Goal: Transaction & Acquisition: Purchase product/service

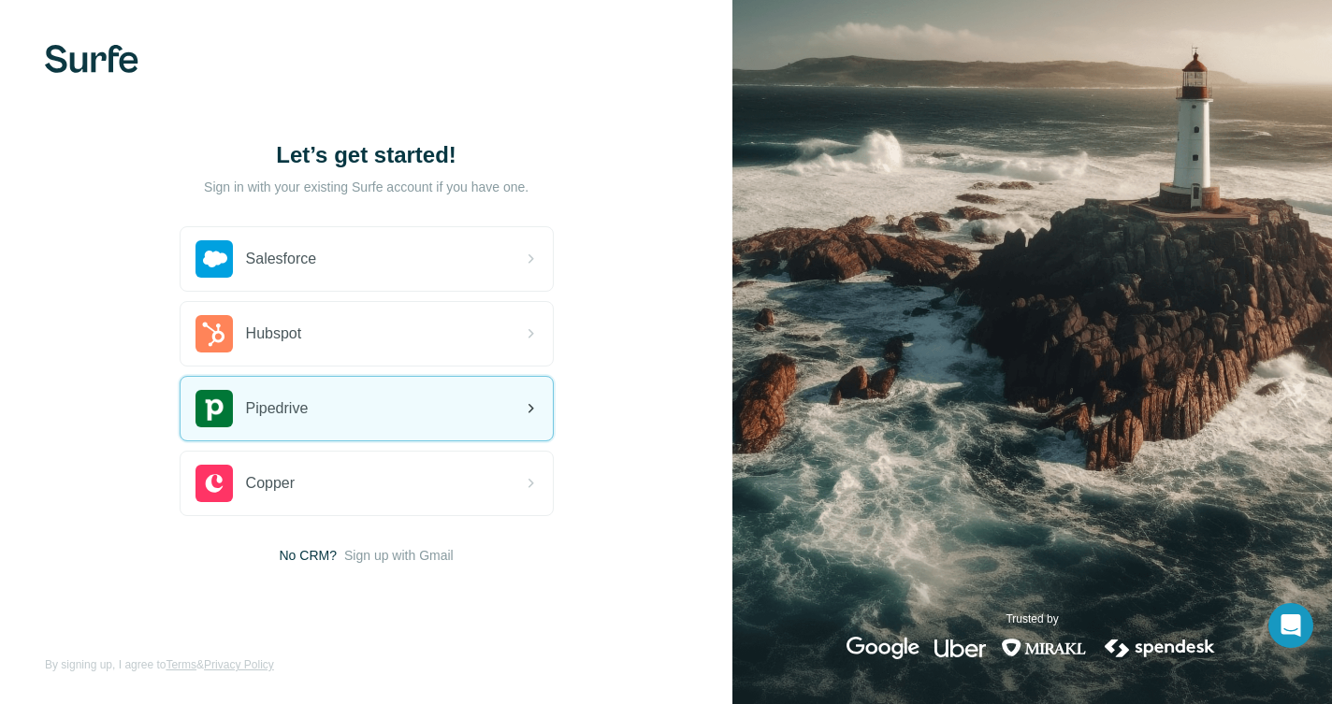
click at [368, 401] on div "Pipedrive" at bounding box center [366, 409] width 372 height 64
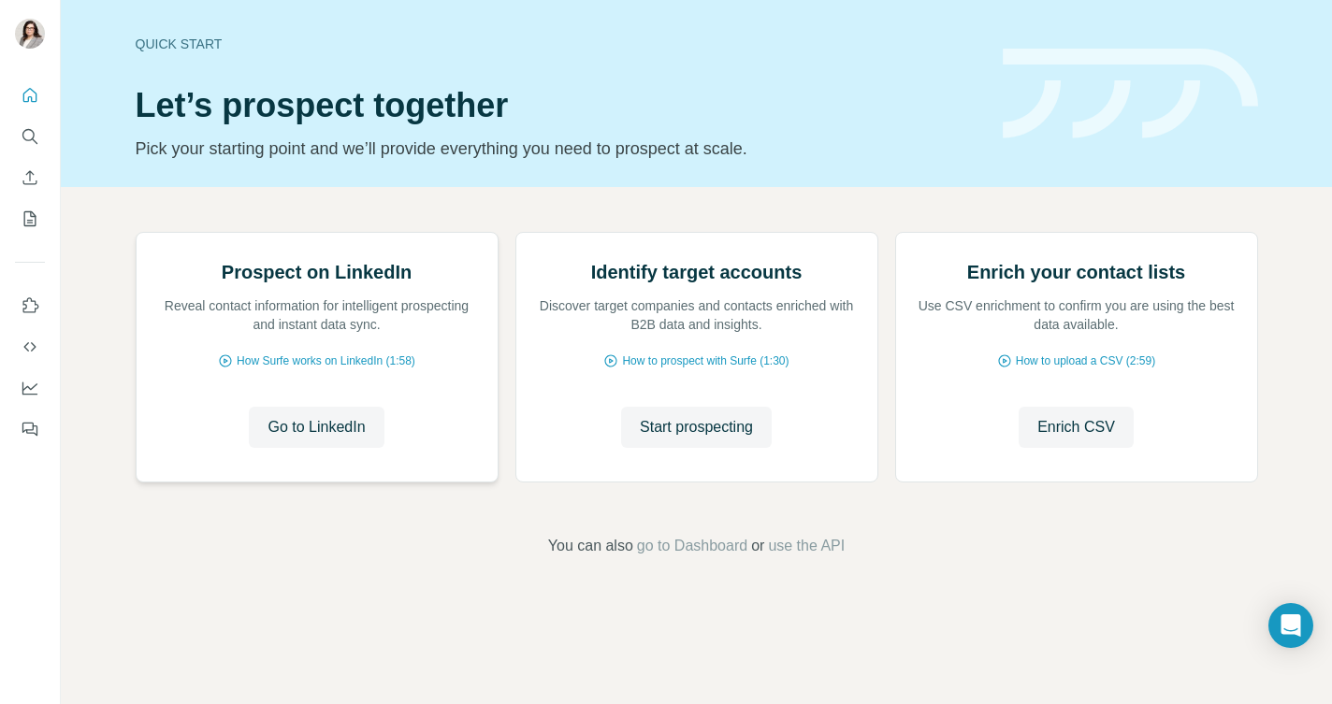
scroll to position [100, 0]
click at [323, 439] on span "Go to LinkedIn" at bounding box center [315, 427] width 97 height 22
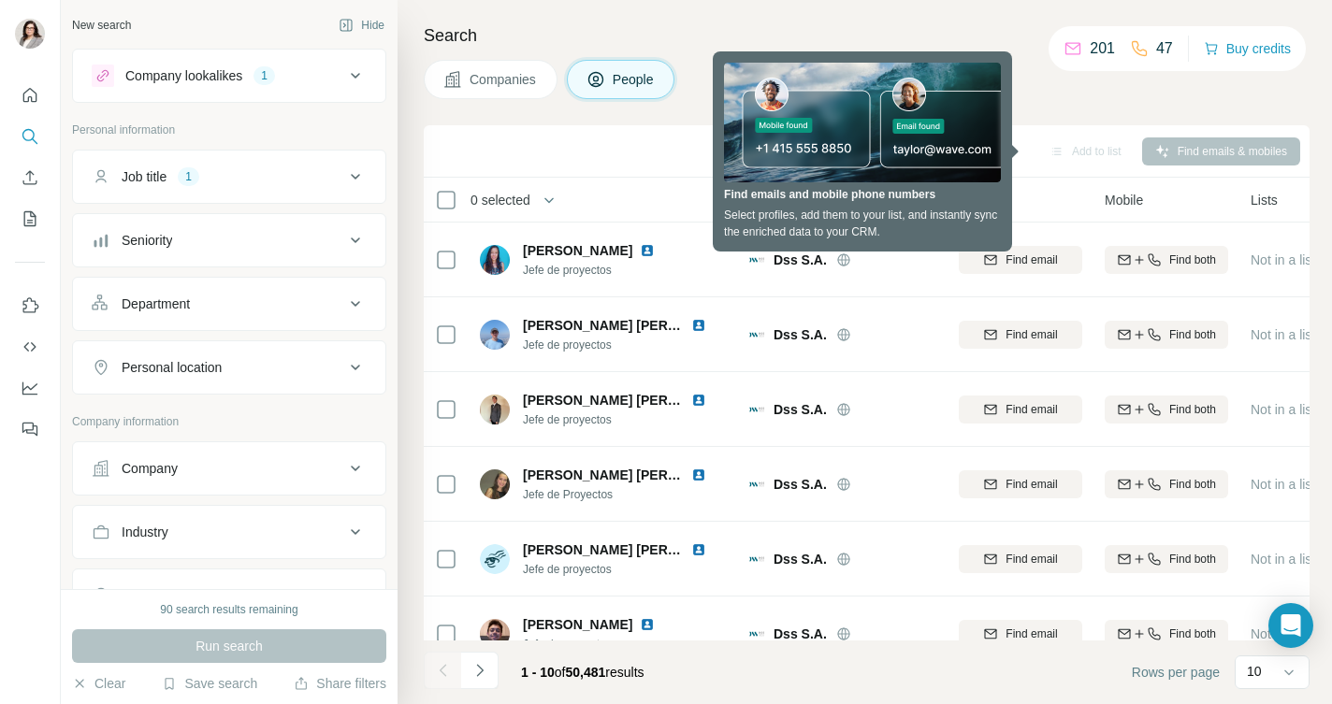
click at [354, 72] on icon at bounding box center [355, 76] width 22 height 22
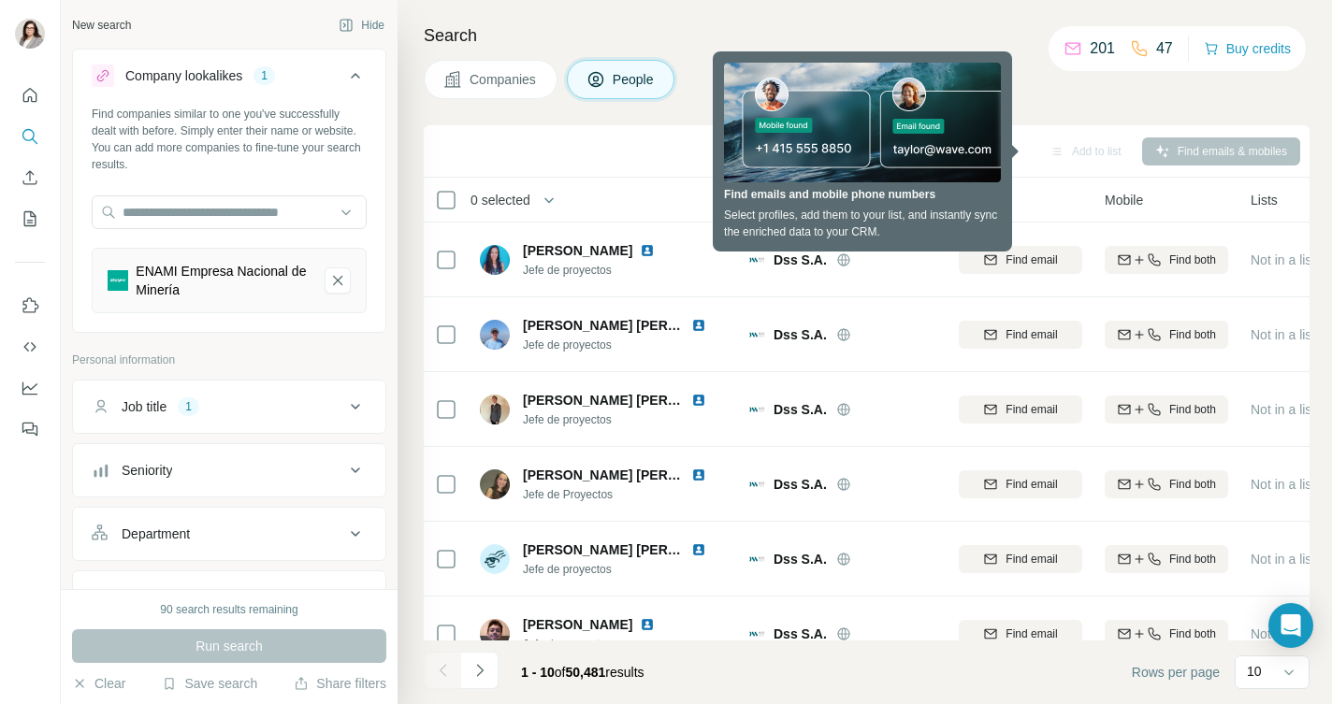
click at [354, 72] on icon at bounding box center [355, 76] width 22 height 22
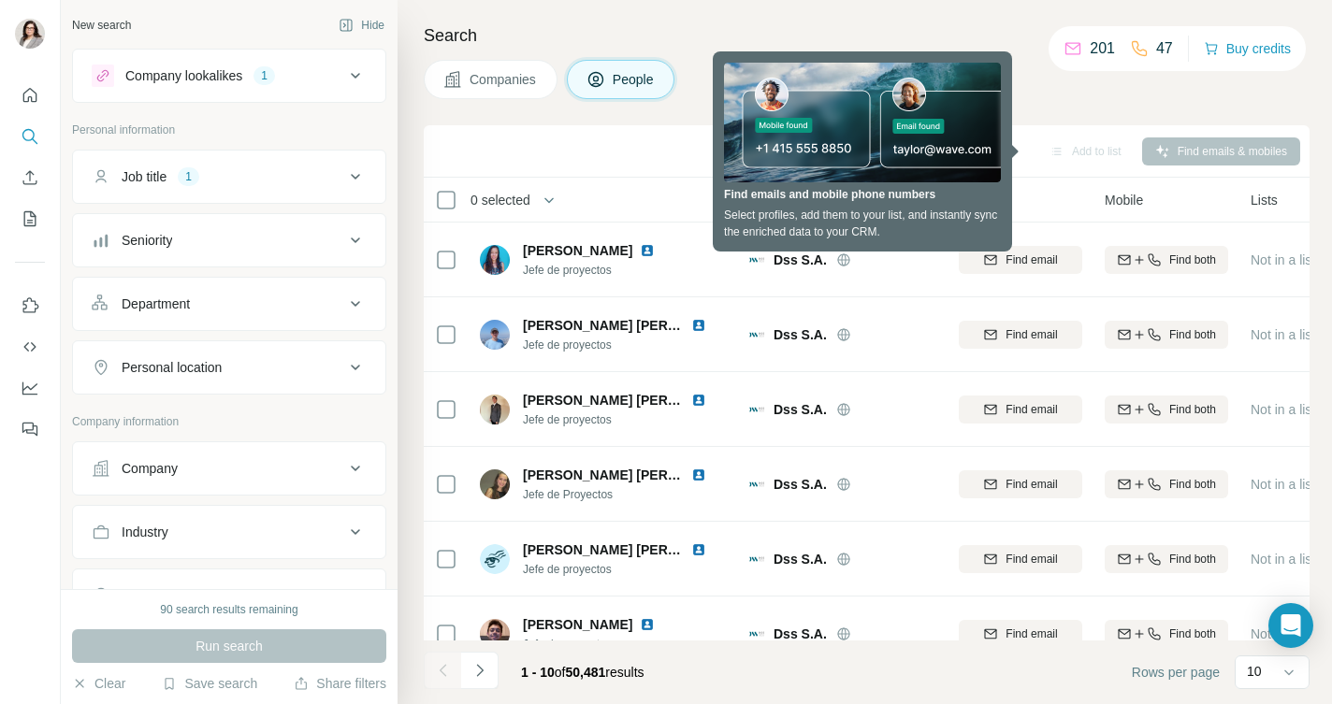
click at [355, 173] on icon at bounding box center [355, 177] width 22 height 22
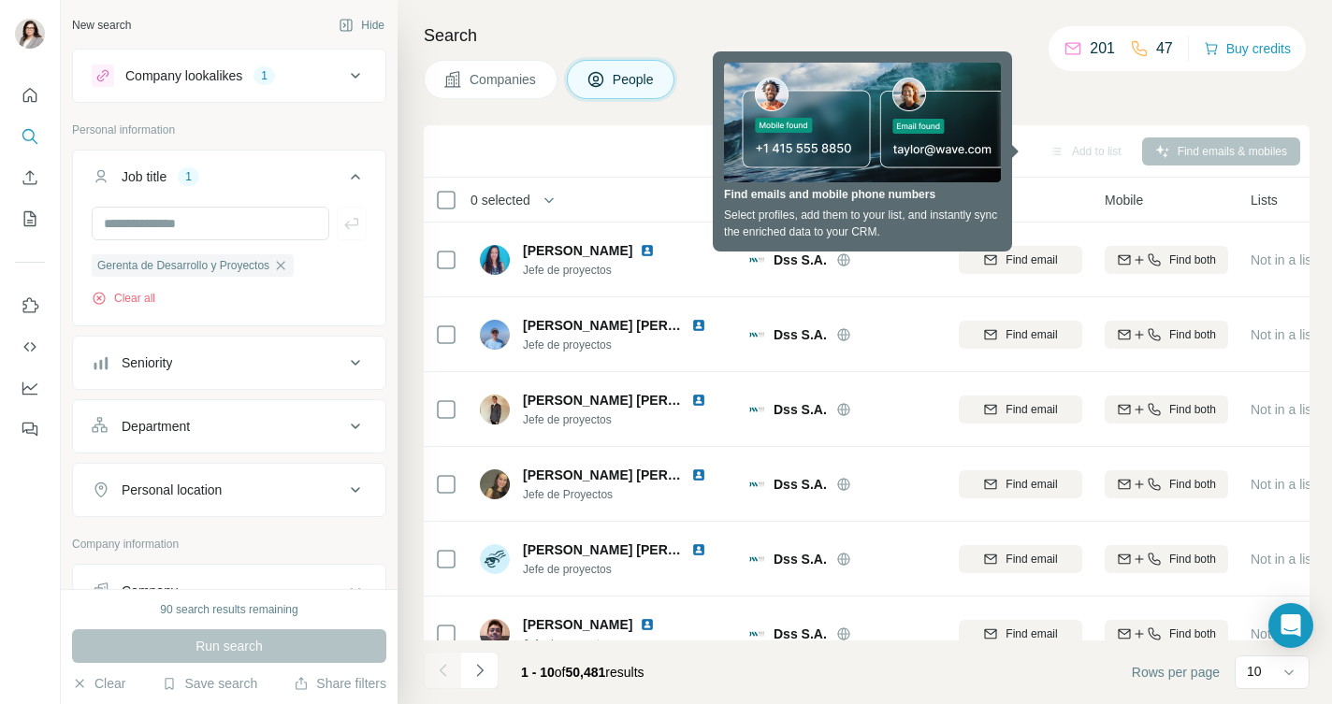
click at [356, 173] on icon at bounding box center [355, 177] width 22 height 22
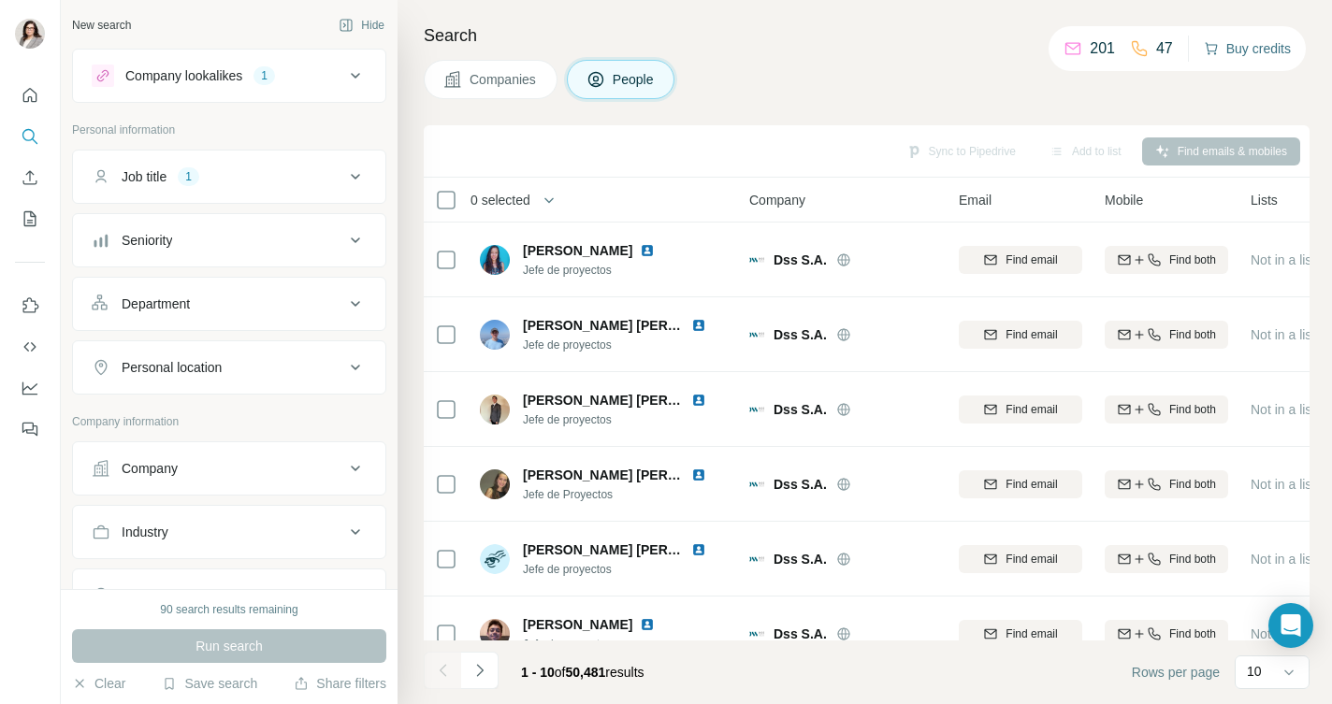
click at [1255, 45] on button "Buy credits" at bounding box center [1246, 49] width 87 height 26
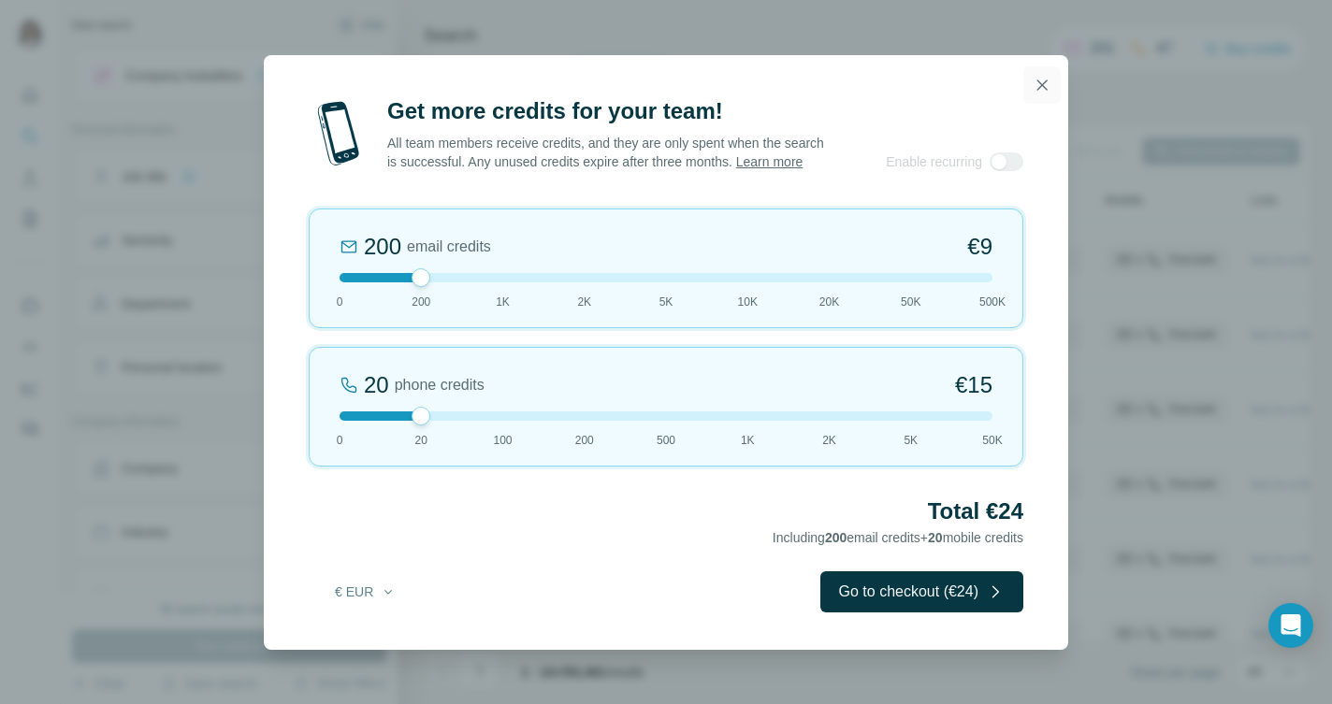
click at [1038, 76] on icon "button" at bounding box center [1041, 85] width 19 height 19
